Goal: Task Accomplishment & Management: Manage account settings

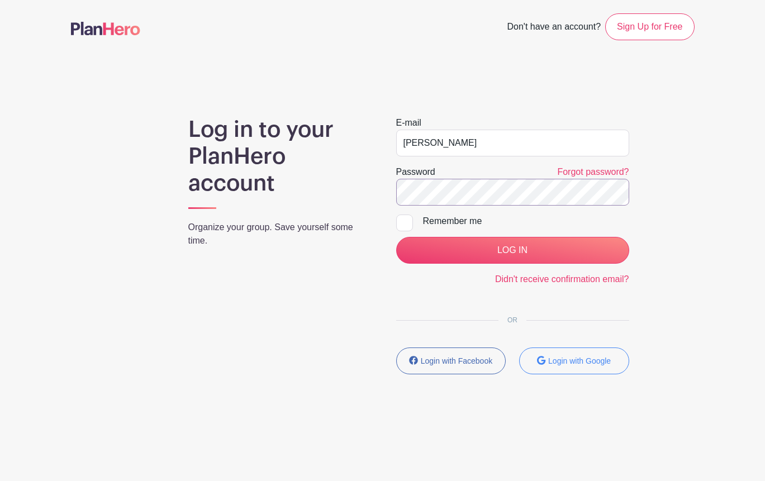
click at [512, 250] on input "LOG IN" at bounding box center [512, 250] width 233 height 27
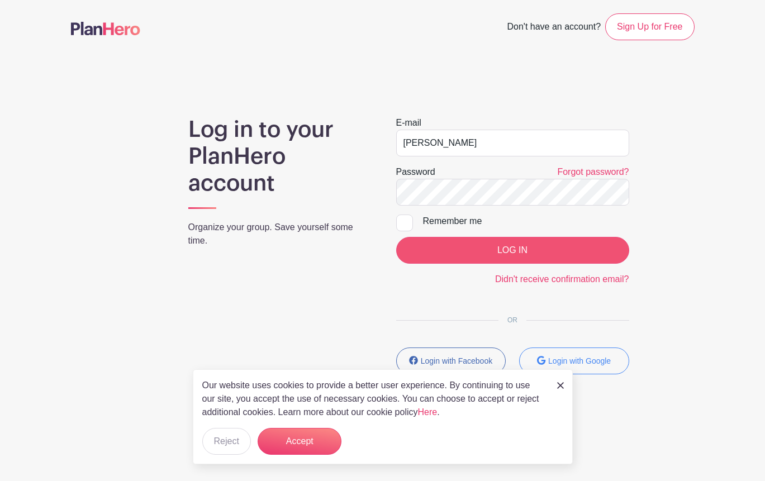
click at [556, 253] on input "LOG IN" at bounding box center [512, 250] width 233 height 27
click at [562, 250] on input "LOG IN" at bounding box center [512, 250] width 233 height 27
click at [617, 144] on input "[PERSON_NAME]" at bounding box center [512, 143] width 233 height 27
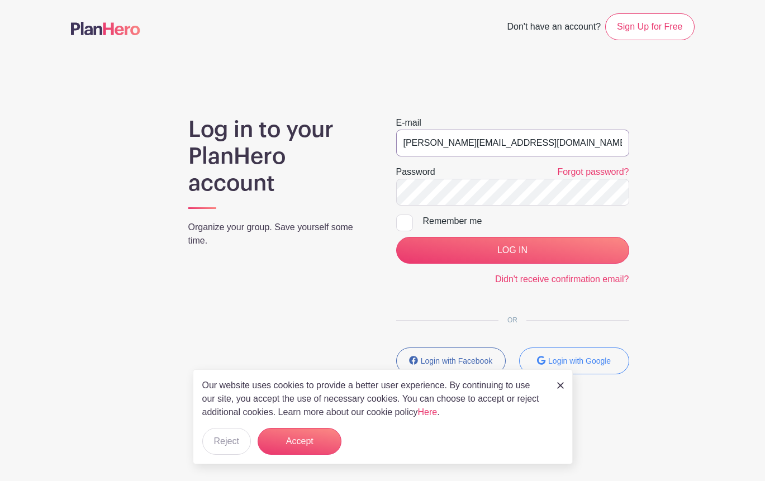
type input "[PERSON_NAME][EMAIL_ADDRESS][DOMAIN_NAME]"
click at [512, 250] on input "LOG IN" at bounding box center [512, 250] width 233 height 27
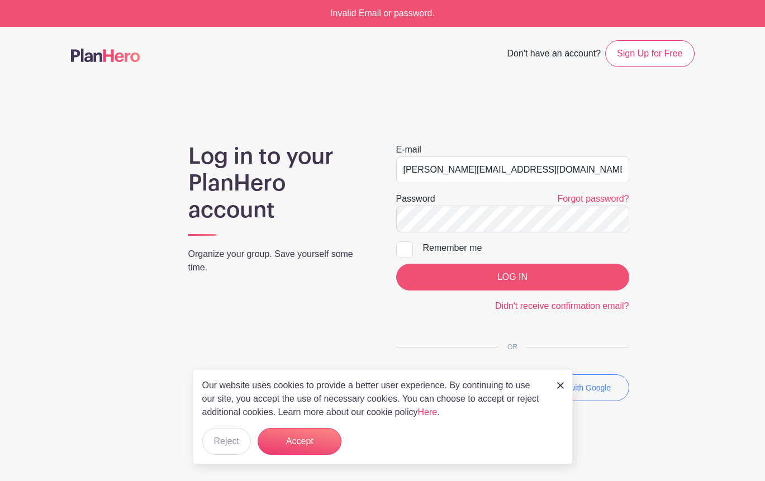
click at [435, 281] on input "LOG IN" at bounding box center [512, 277] width 233 height 27
